Goal: Task Accomplishment & Management: Use online tool/utility

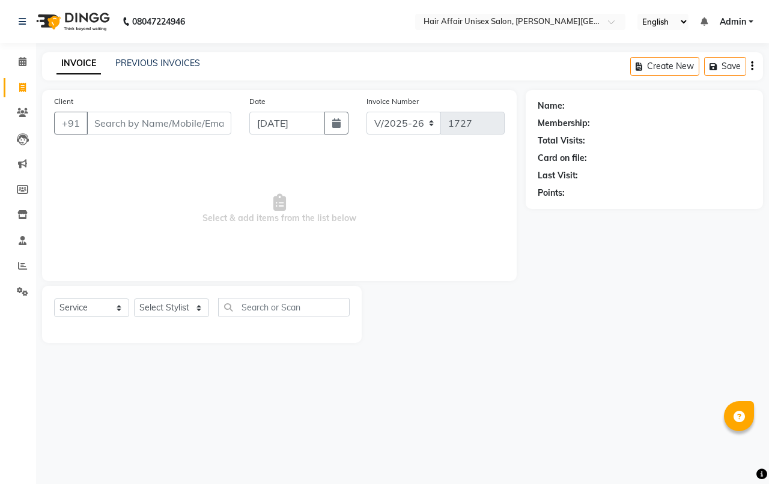
select select "6225"
select select "service"
click at [132, 63] on link "PREVIOUS INVOICES" at bounding box center [157, 63] width 85 height 11
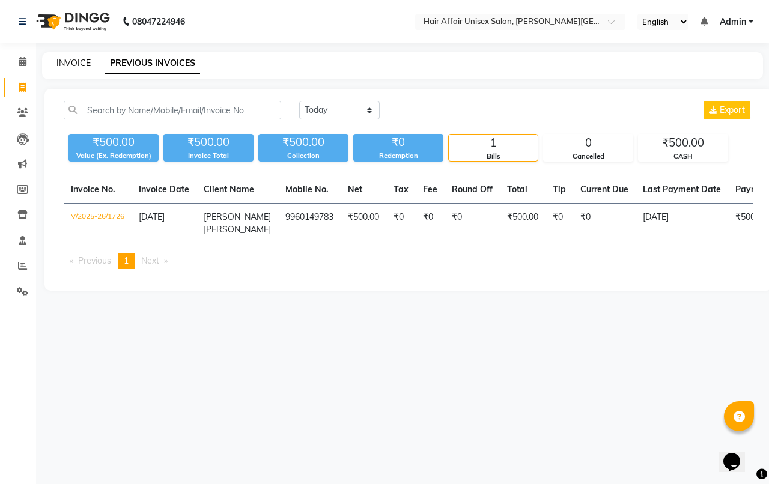
click at [81, 61] on link "INVOICE" at bounding box center [73, 63] width 34 height 11
select select "6225"
select select "service"
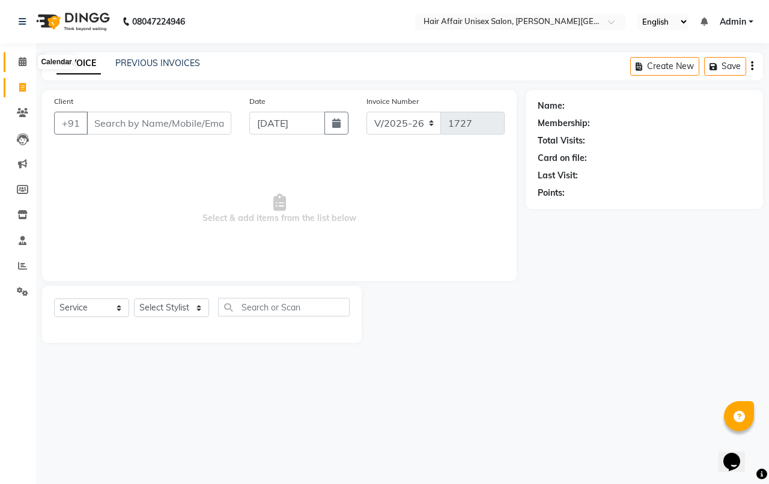
click at [22, 60] on icon at bounding box center [23, 61] width 8 height 9
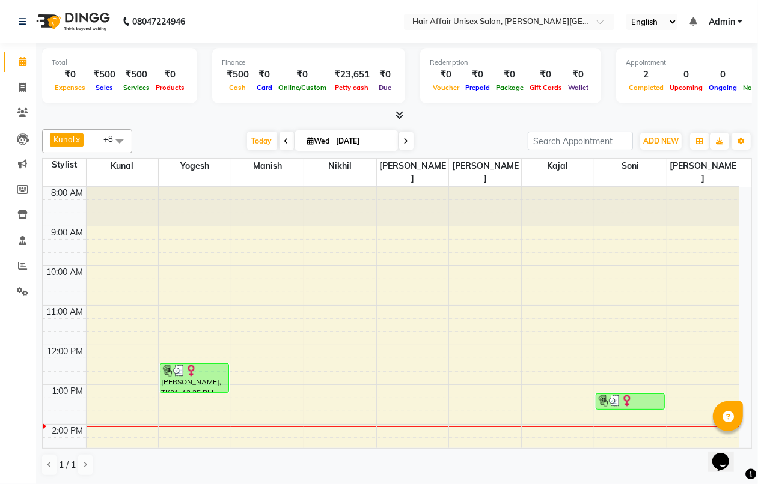
click at [667, 350] on div "8:00 AM 9:00 AM 10:00 AM 11:00 AM 12:00 PM 1:00 PM 2:00 PM 3:00 PM 4:00 PM 5:00…" at bounding box center [391, 484] width 696 height 594
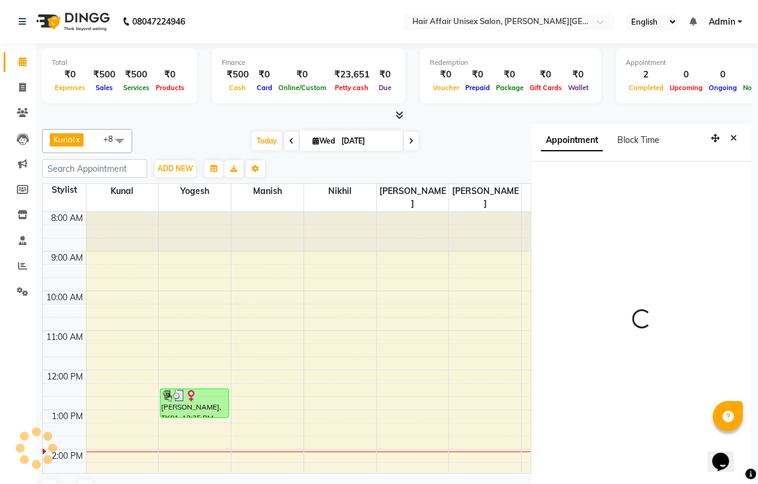
scroll to position [25, 0]
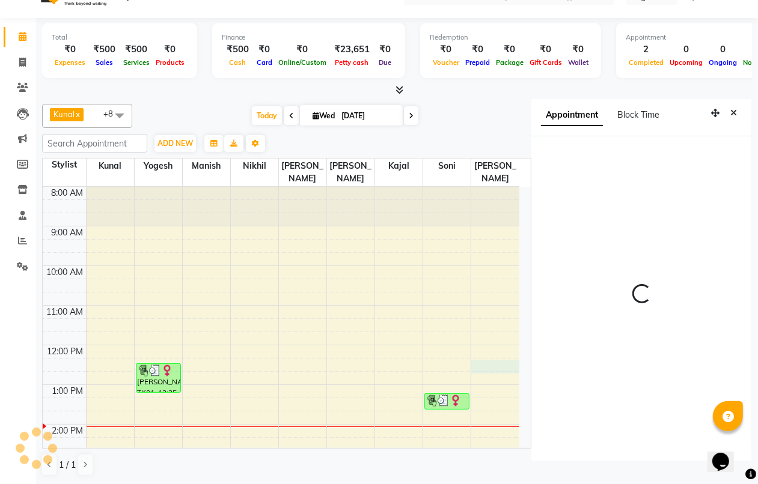
select select "735"
select select "66023"
select select "tentative"
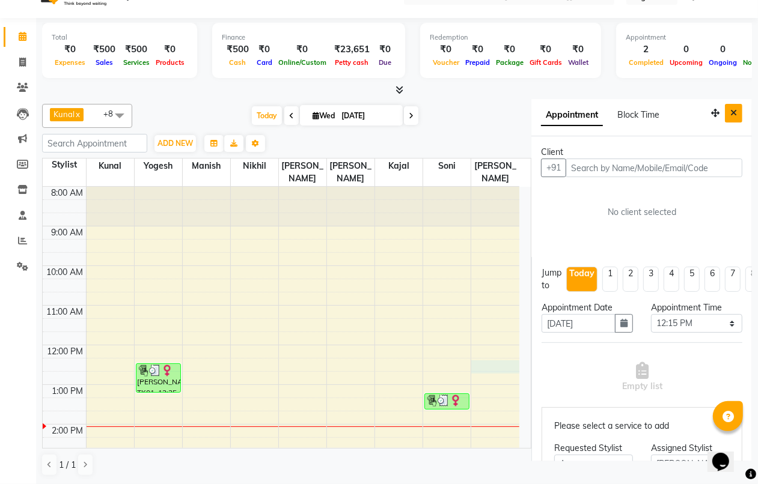
click at [730, 115] on icon "Close" at bounding box center [733, 113] width 7 height 8
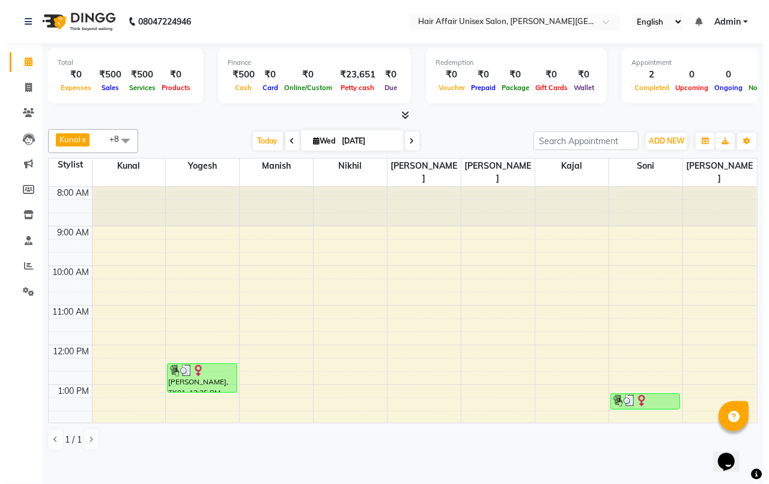
scroll to position [0, 0]
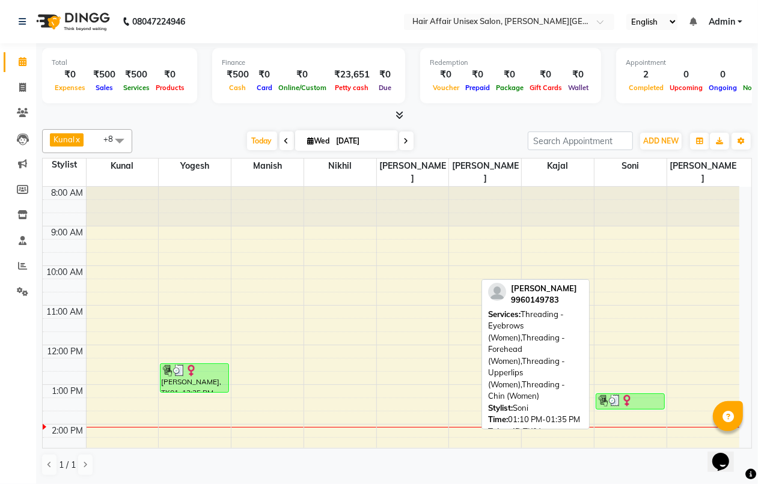
click at [612, 395] on img at bounding box center [615, 401] width 12 height 12
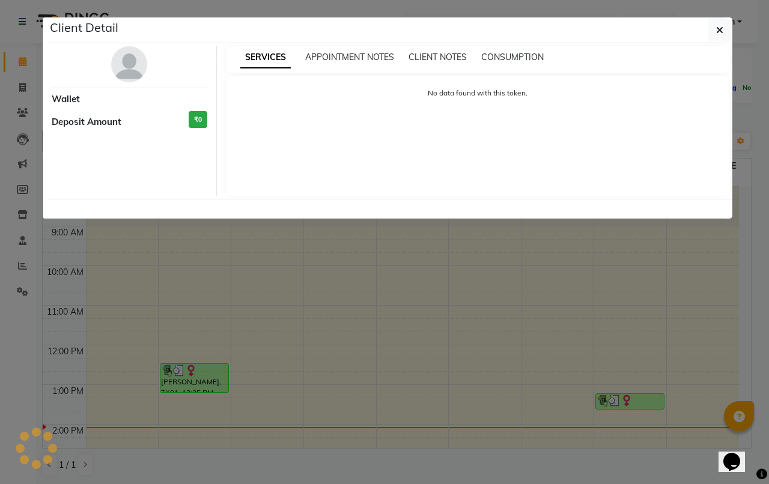
select select "3"
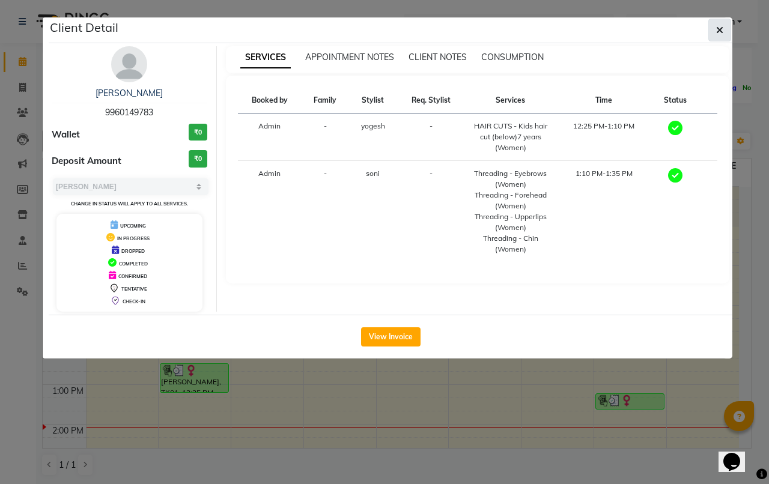
click at [717, 40] on button "button" at bounding box center [719, 30] width 23 height 23
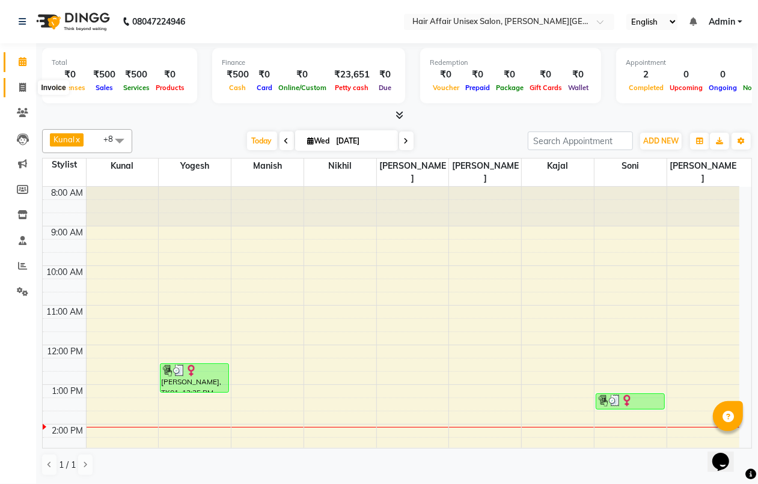
click at [13, 85] on span at bounding box center [22, 88] width 21 height 14
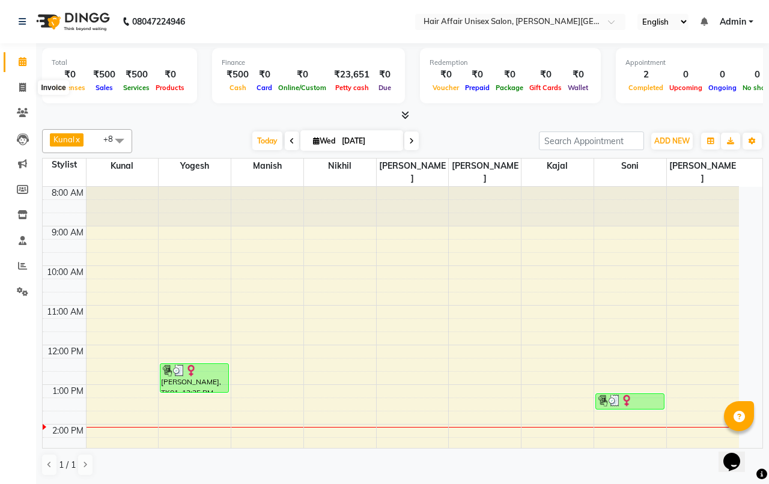
select select "6225"
select select "service"
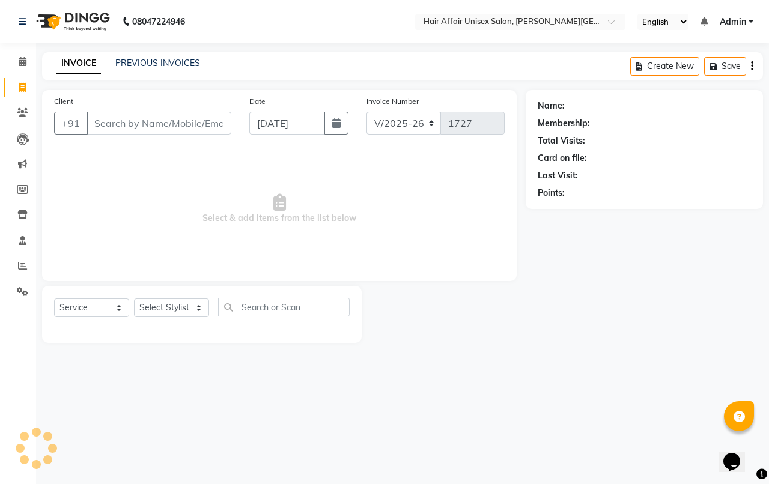
click at [162, 115] on input "Client" at bounding box center [159, 123] width 145 height 23
